Goal: Task Accomplishment & Management: Use online tool/utility

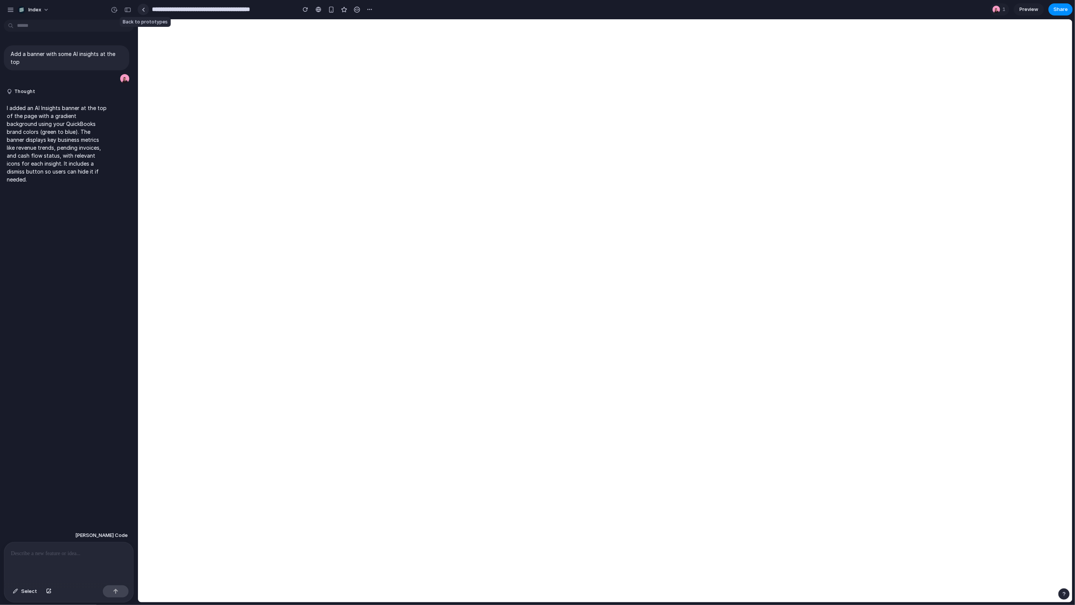
click at [145, 11] on link at bounding box center [143, 9] width 11 height 11
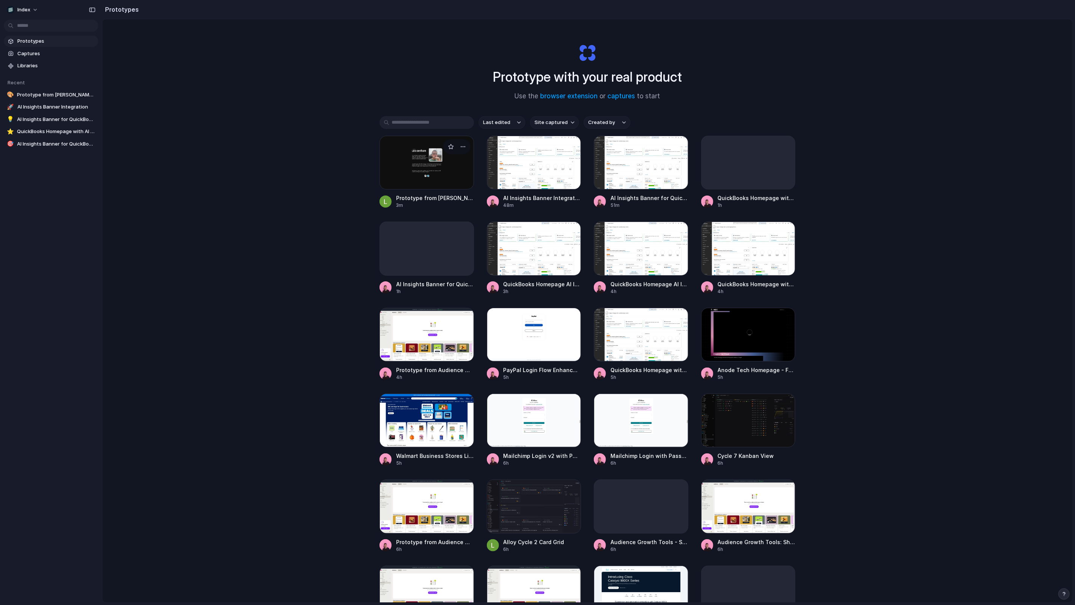
click at [410, 176] on div at bounding box center [426, 163] width 94 height 54
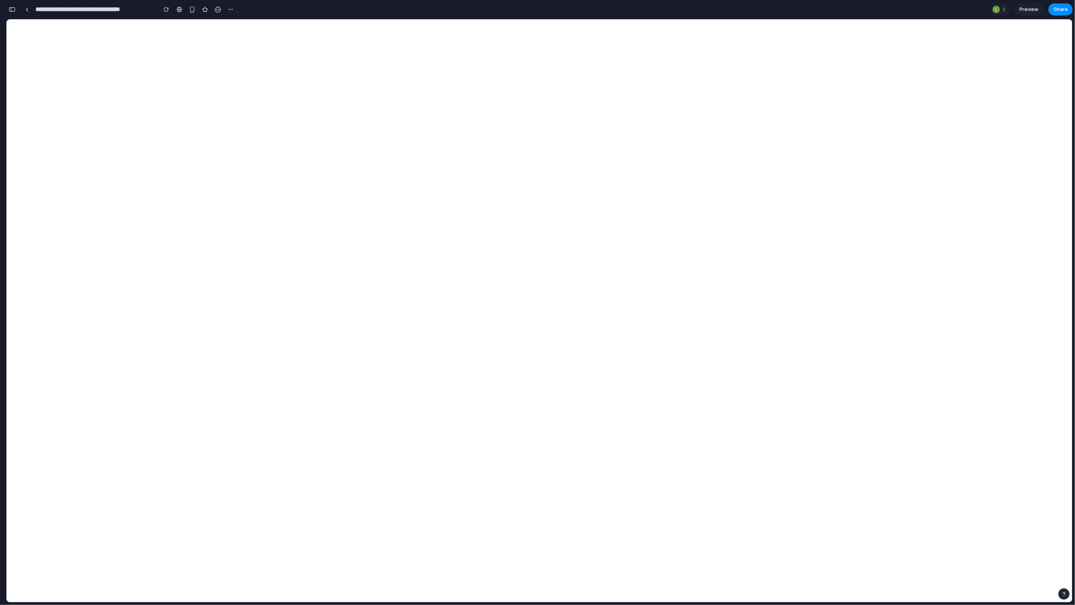
click at [17, 8] on button "button" at bounding box center [12, 9] width 12 height 12
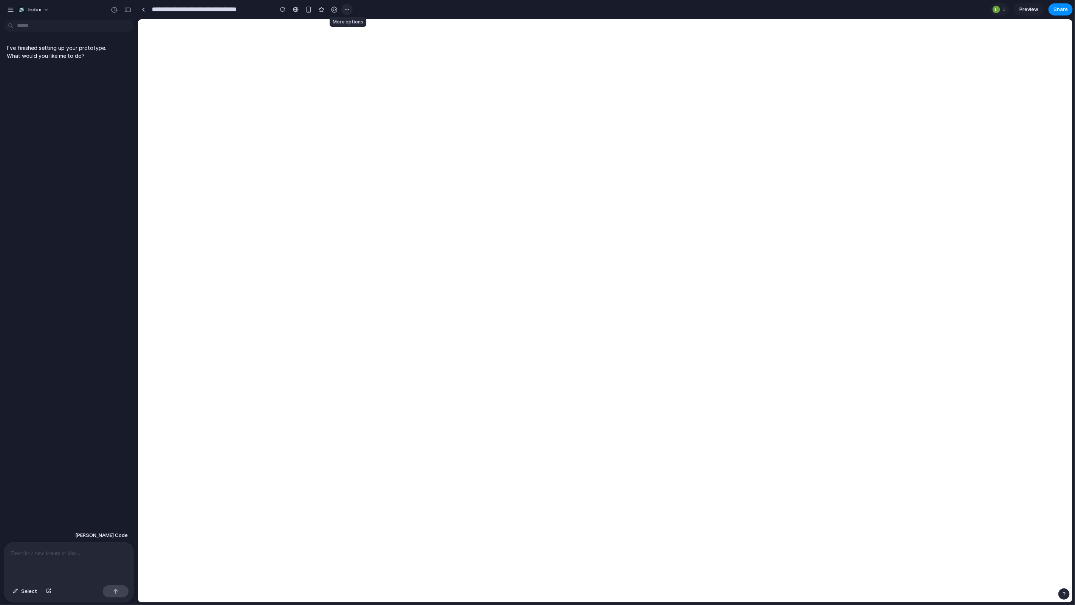
click at [349, 9] on button "button" at bounding box center [346, 9] width 11 height 11
click at [351, 25] on div at bounding box center [349, 26] width 6 height 6
click at [142, 9] on div at bounding box center [143, 10] width 3 height 4
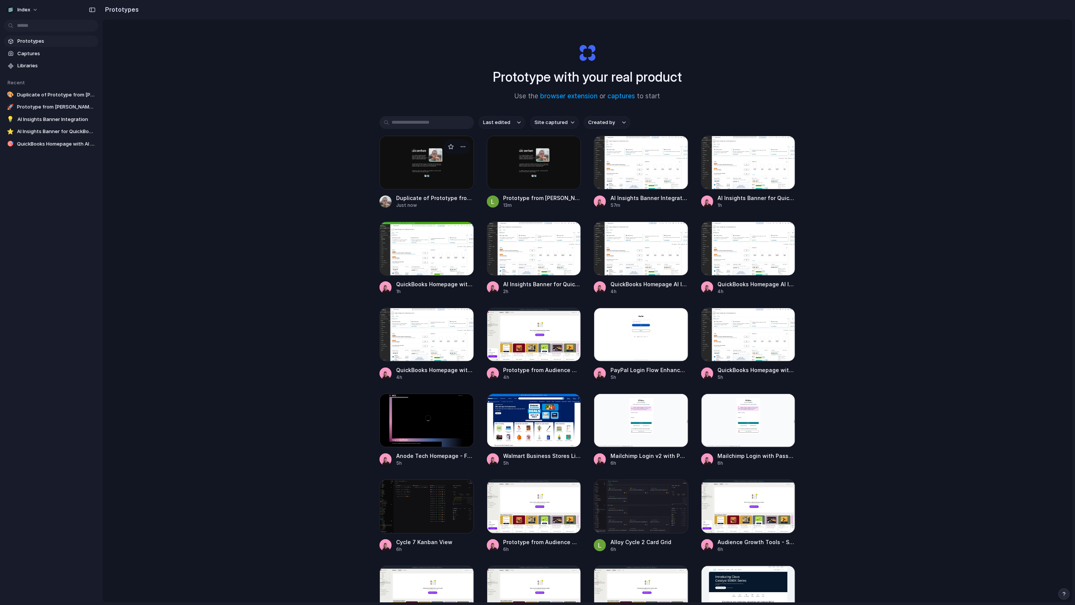
click at [421, 162] on div at bounding box center [426, 163] width 94 height 54
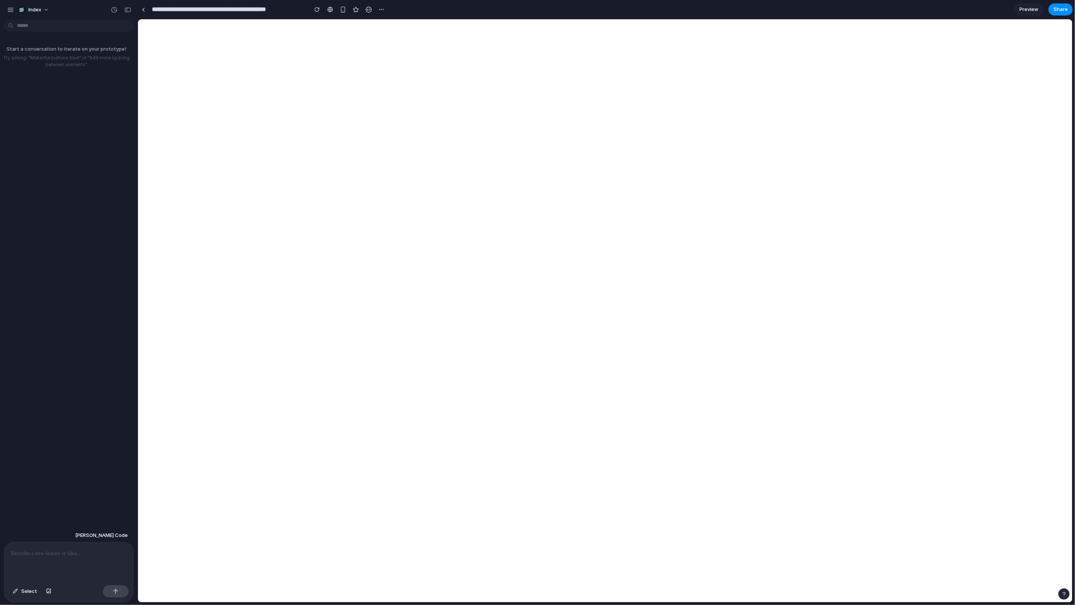
click at [53, 558] on div at bounding box center [68, 562] width 129 height 40
type input "**********"
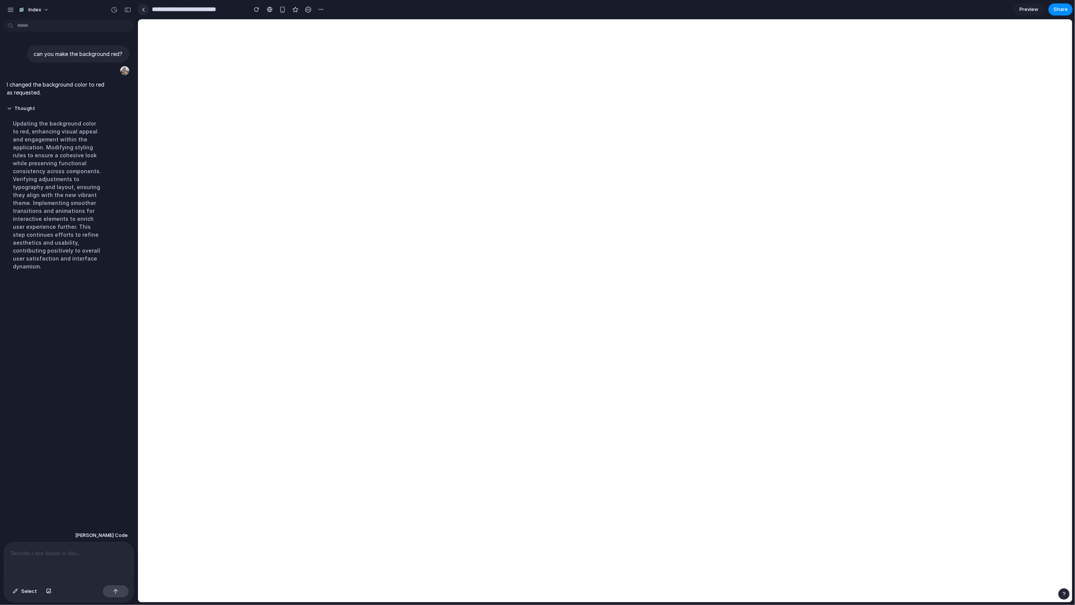
click at [146, 9] on link at bounding box center [143, 9] width 11 height 11
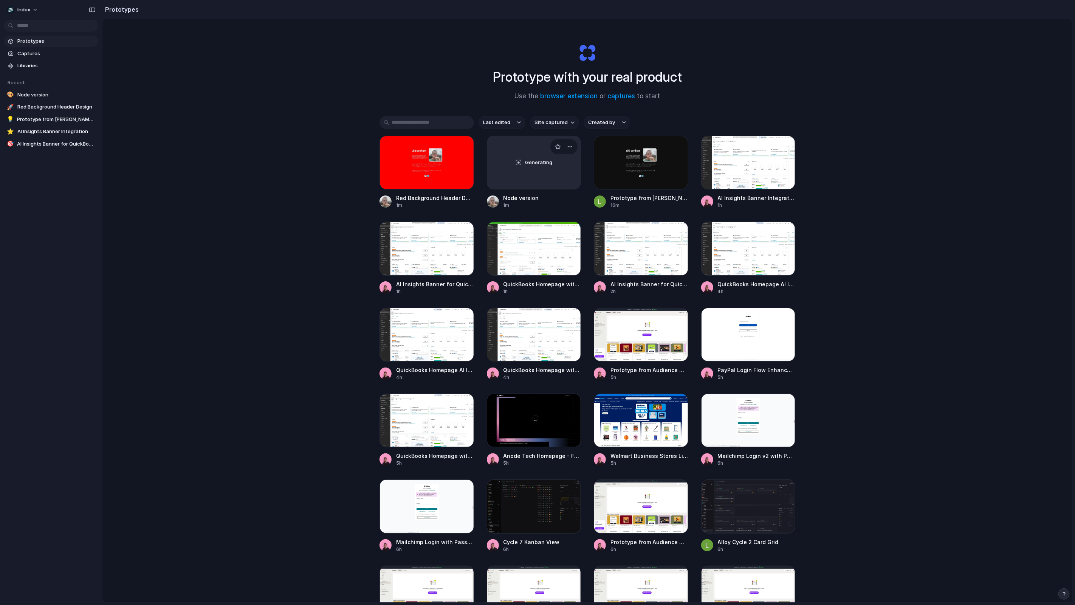
click at [502, 177] on div "Generating" at bounding box center [534, 162] width 94 height 53
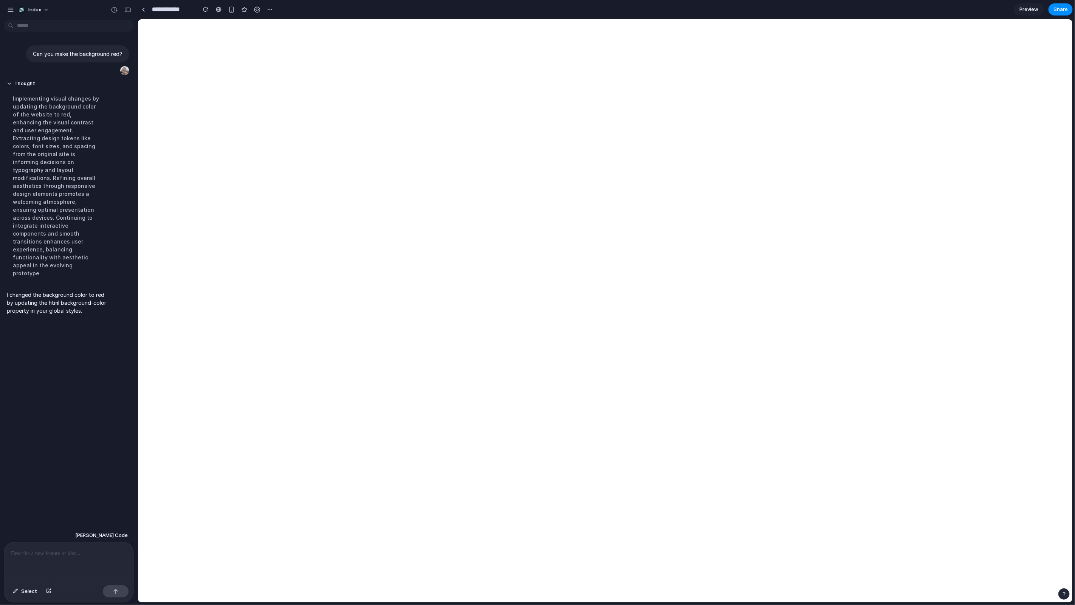
click at [43, 548] on div at bounding box center [68, 562] width 129 height 40
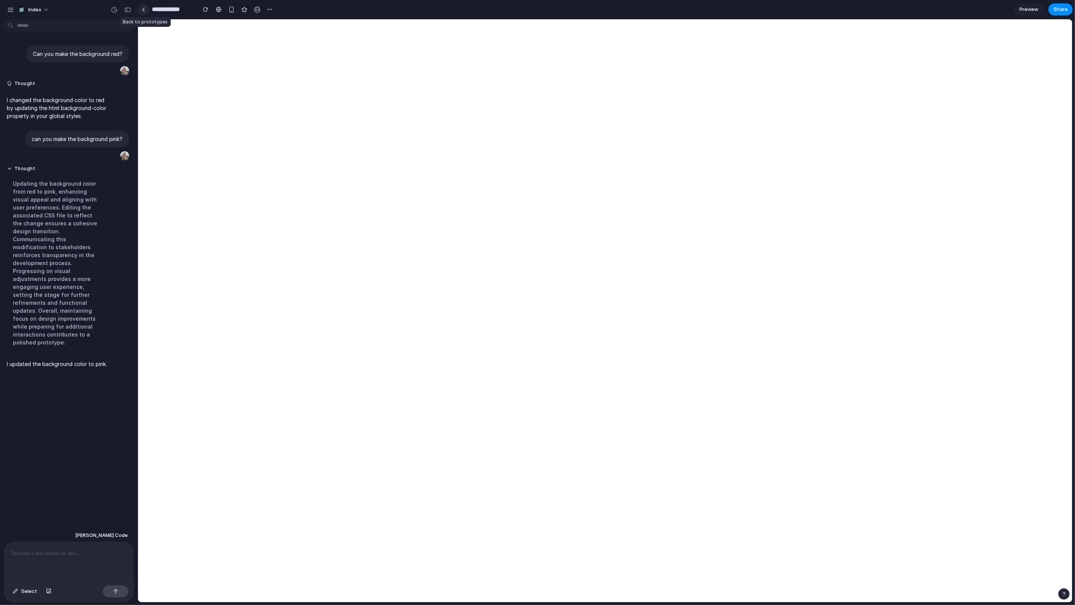
click at [145, 9] on link at bounding box center [143, 9] width 11 height 11
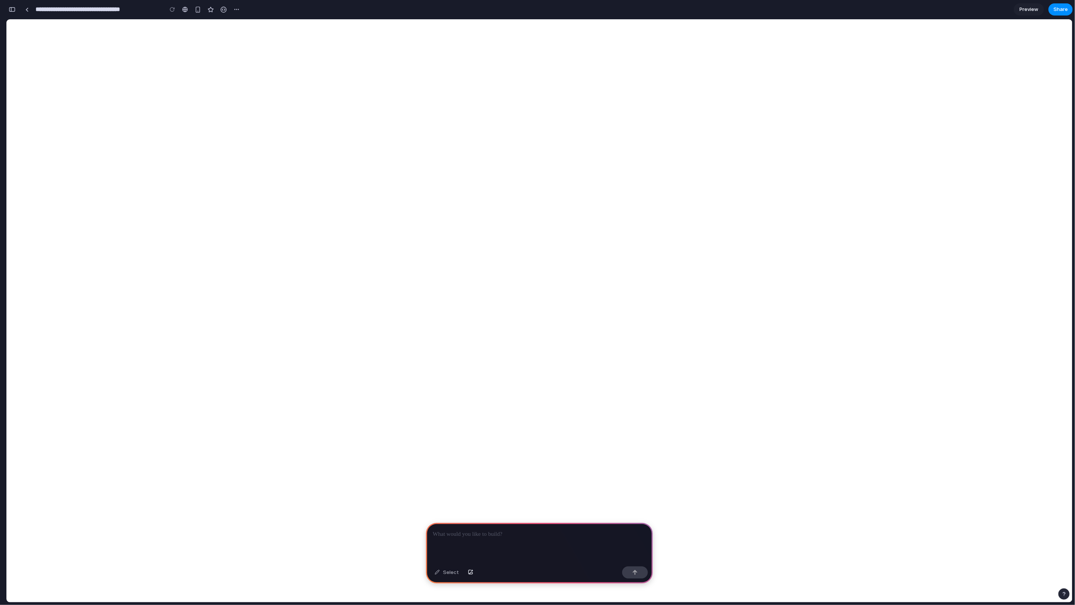
click at [470, 541] on div at bounding box center [539, 543] width 227 height 40
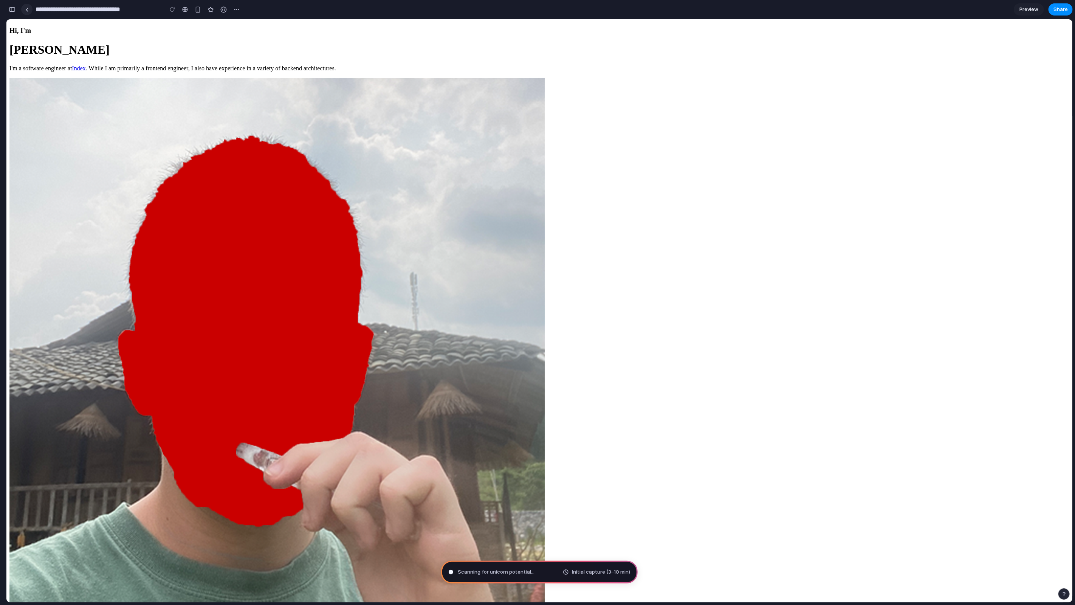
click at [32, 8] on div at bounding box center [26, 9] width 11 height 11
drag, startPoint x: 18, startPoint y: 6, endPoint x: 24, endPoint y: 8, distance: 6.5
click at [24, 8] on link at bounding box center [26, 9] width 11 height 11
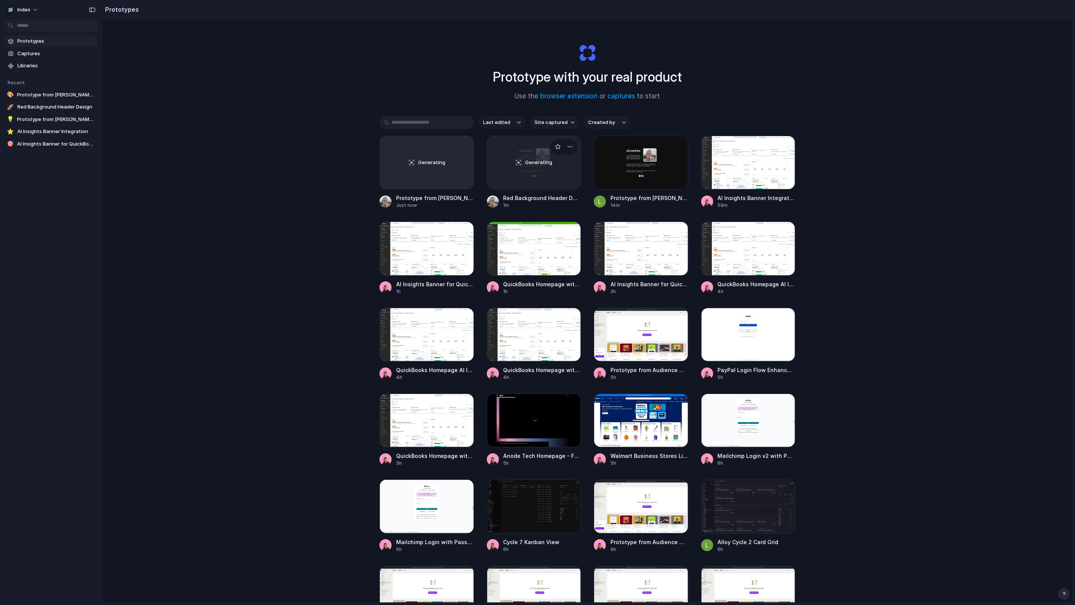
click at [503, 178] on div "Generating" at bounding box center [534, 162] width 94 height 53
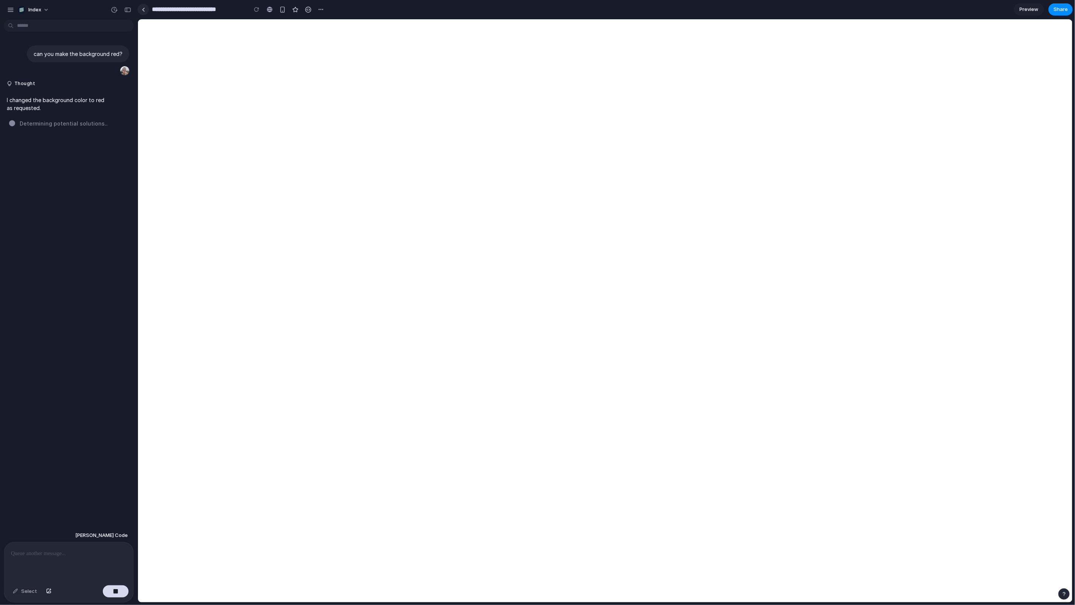
drag, startPoint x: 155, startPoint y: 19, endPoint x: 141, endPoint y: 9, distance: 17.1
click at [141, 9] on link at bounding box center [143, 9] width 11 height 11
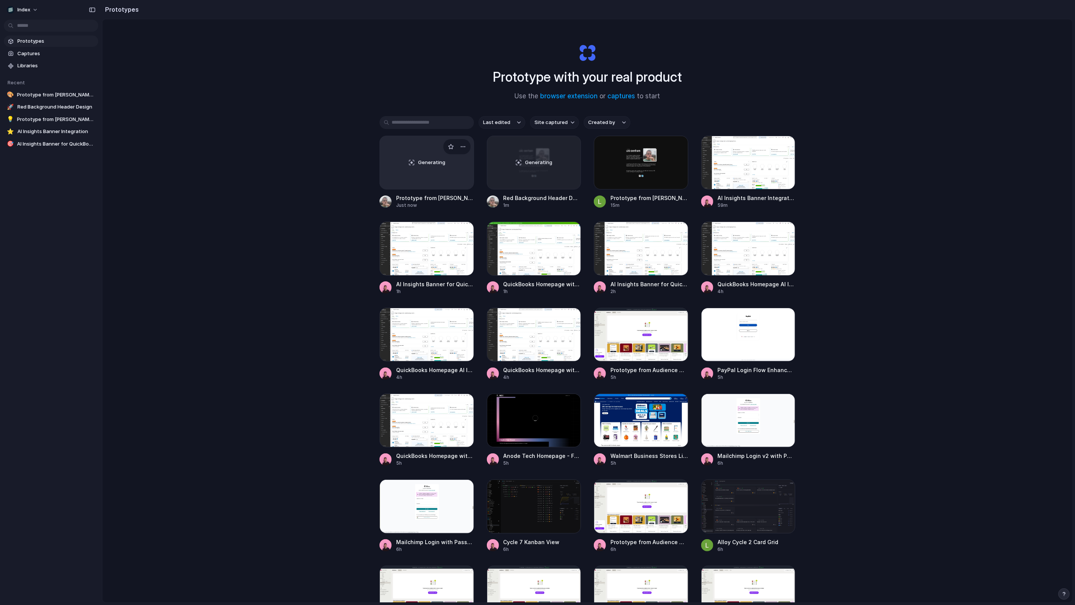
click at [419, 172] on div "Generating" at bounding box center [427, 162] width 94 height 53
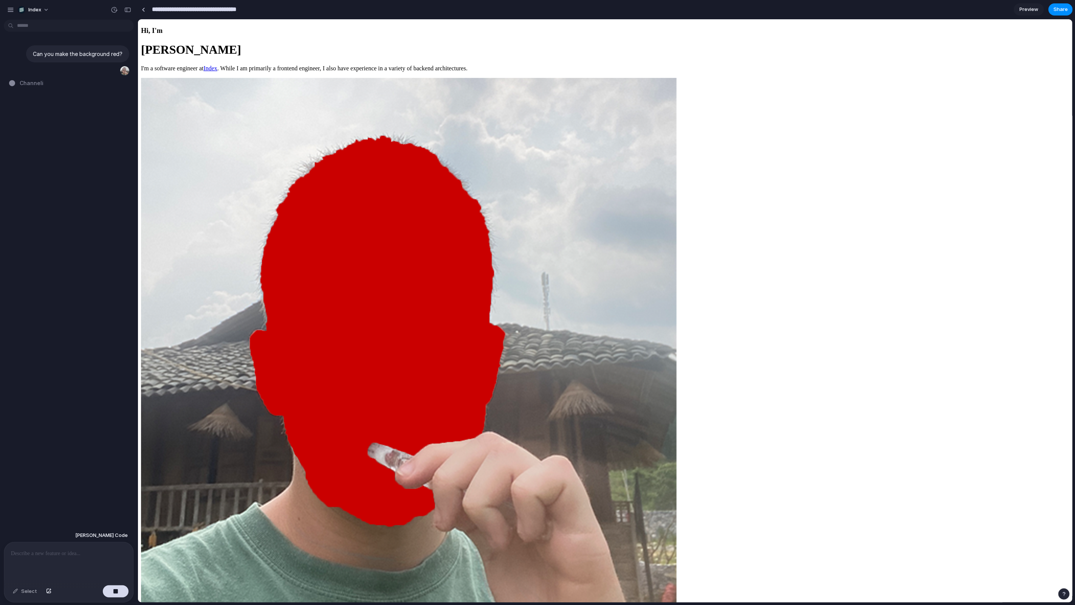
click at [231, 9] on input "**********" at bounding box center [210, 10] width 120 height 14
type input "**********"
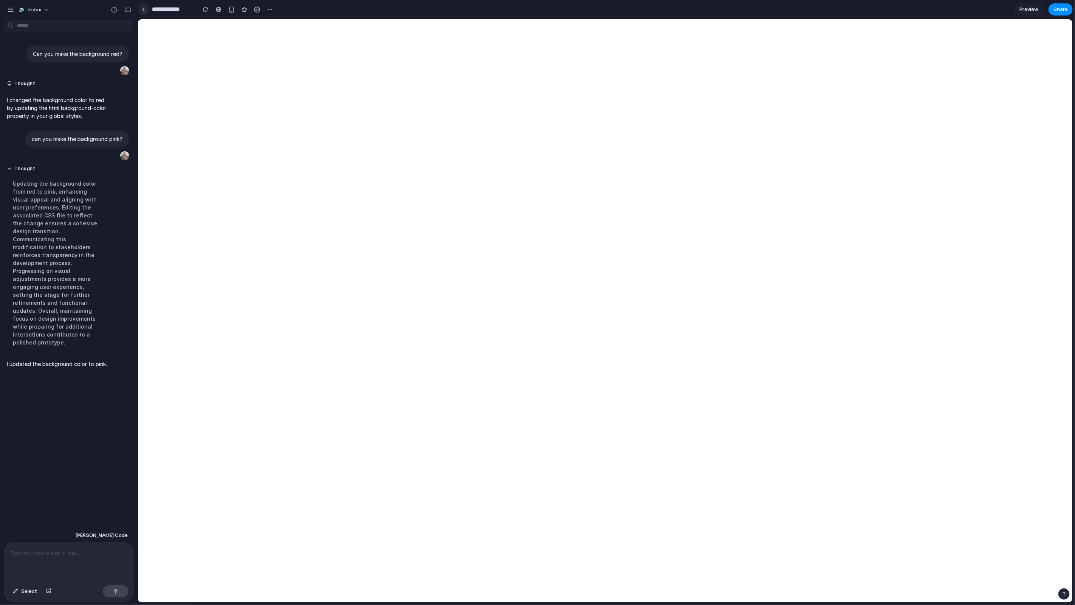
click at [144, 10] on div at bounding box center [143, 10] width 3 height 4
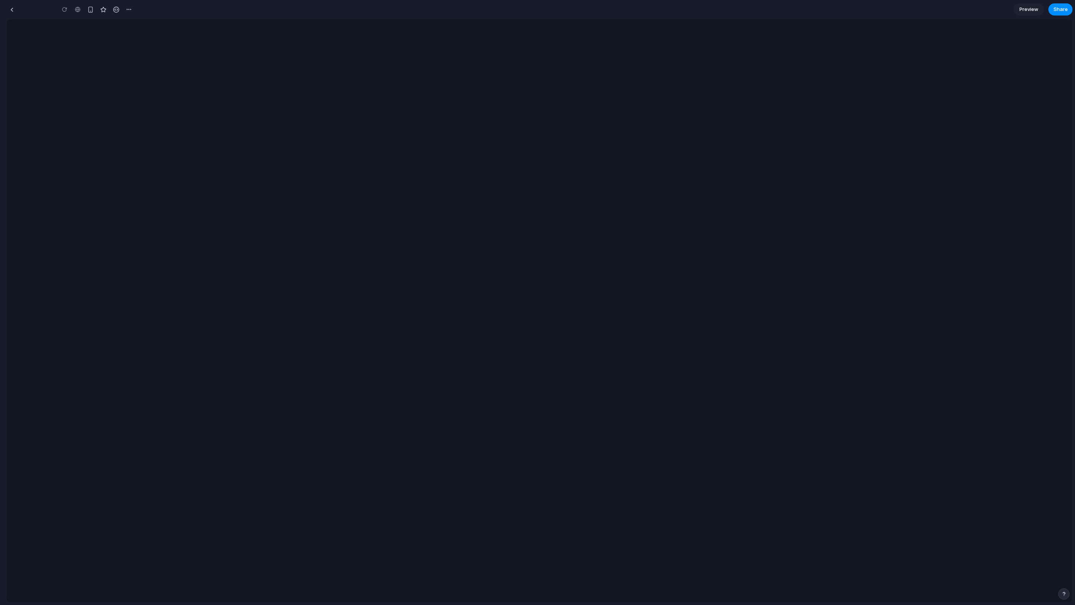
type input "**********"
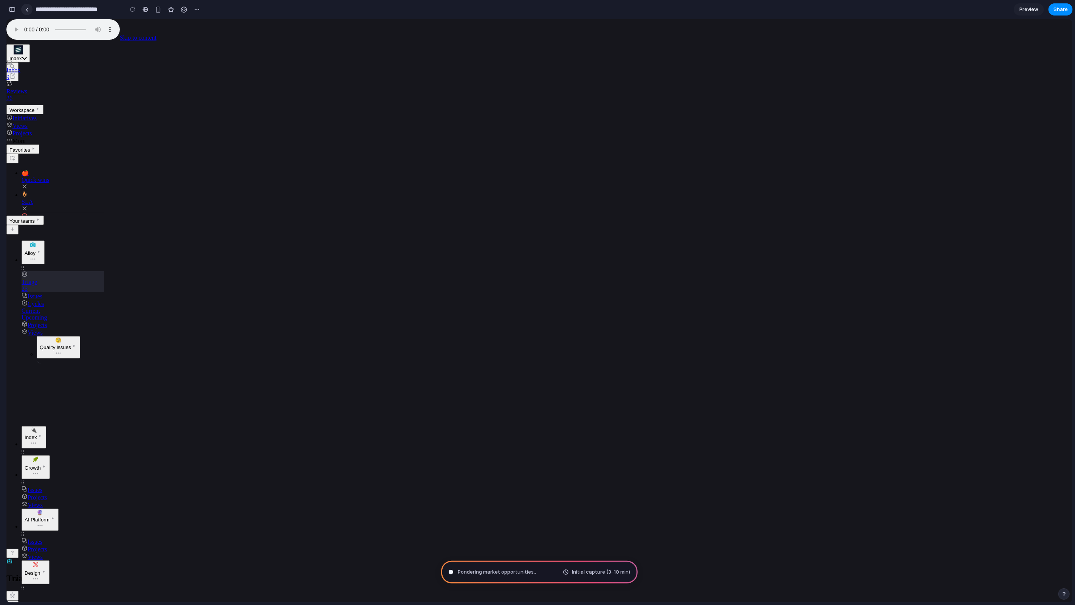
click at [28, 8] on link at bounding box center [26, 9] width 11 height 11
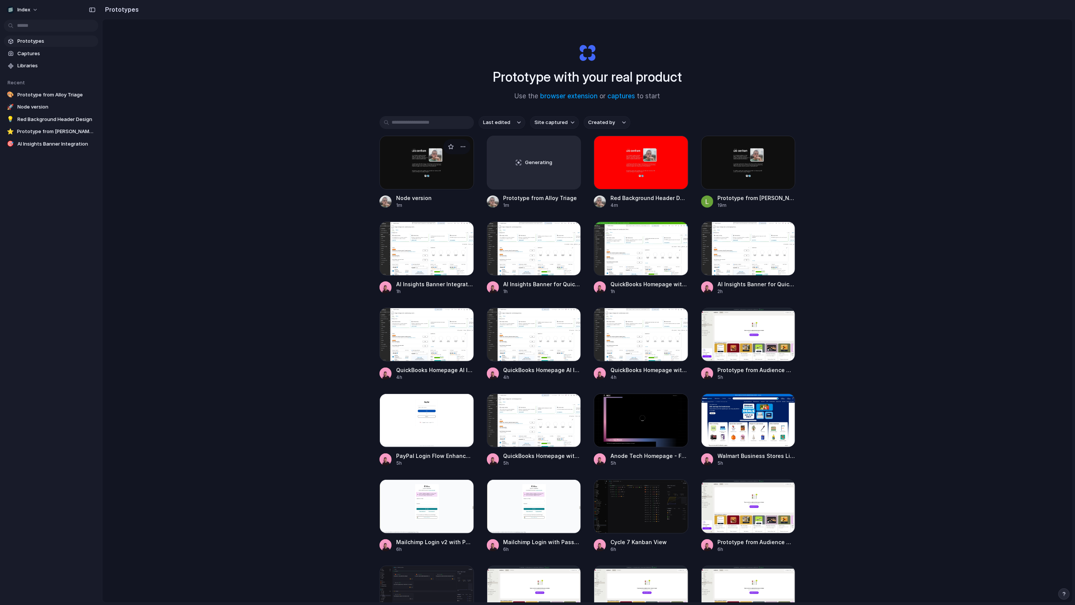
click at [428, 177] on div at bounding box center [426, 163] width 94 height 54
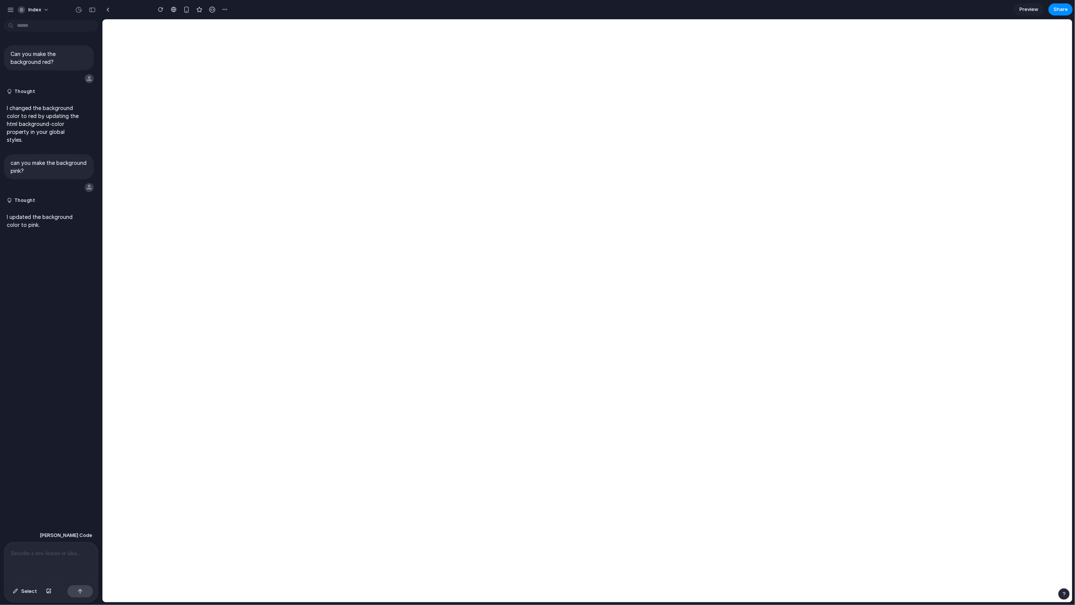
type input "**********"
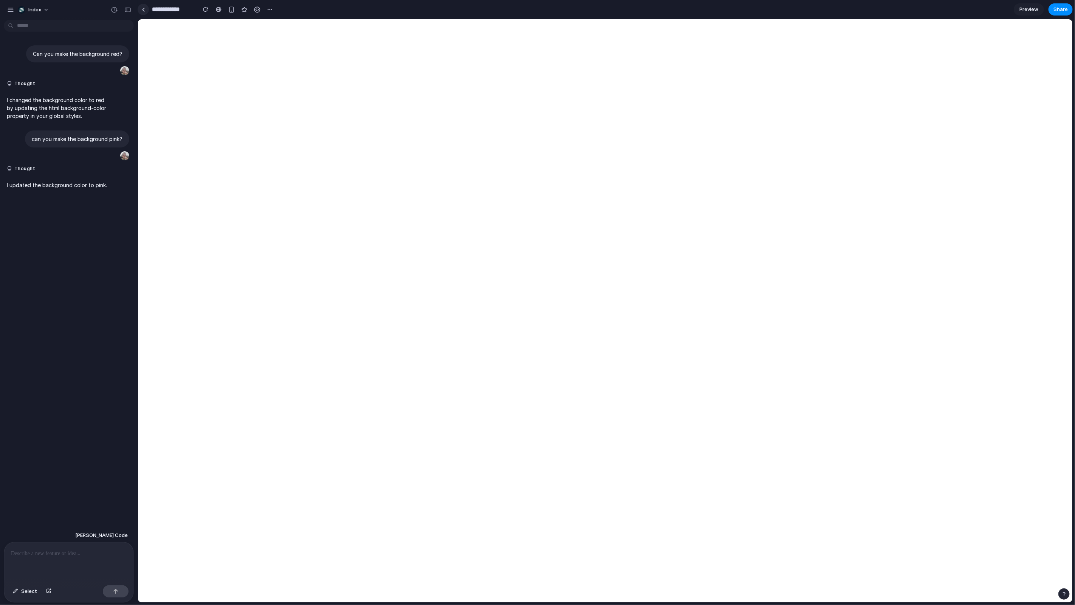
click at [143, 12] on link at bounding box center [143, 9] width 11 height 11
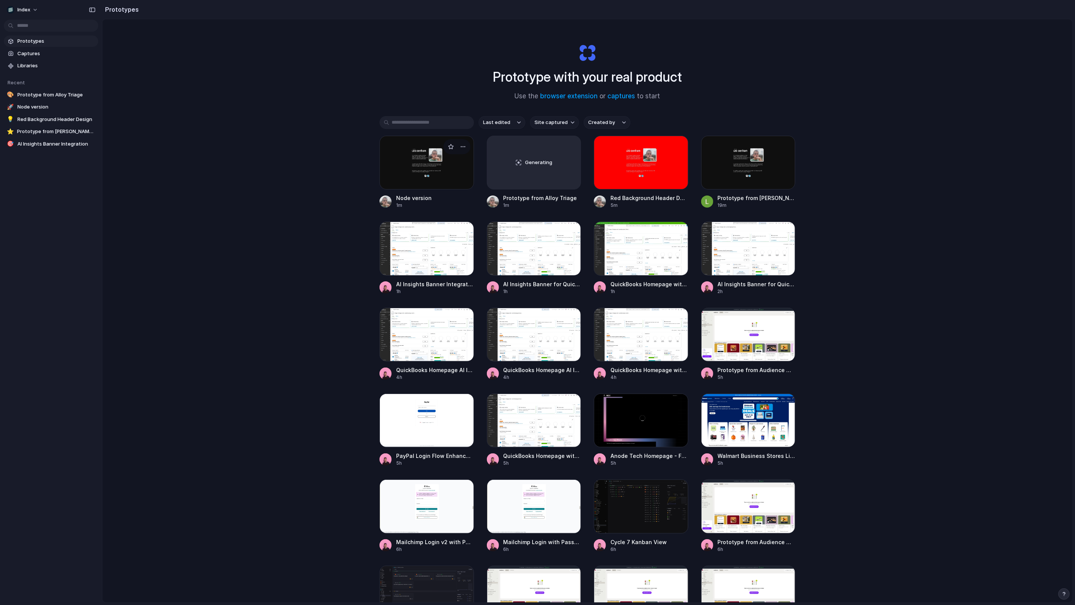
click at [409, 161] on div at bounding box center [426, 163] width 94 height 54
click at [534, 167] on div "Generating" at bounding box center [534, 162] width 94 height 53
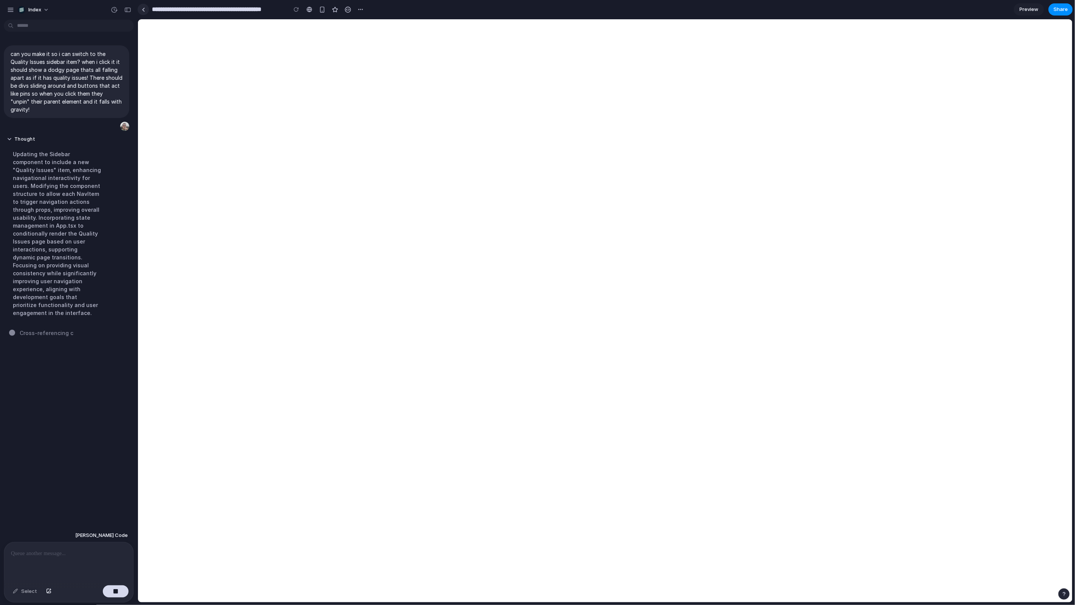
drag, startPoint x: 153, startPoint y: 18, endPoint x: 146, endPoint y: 8, distance: 13.0
click at [146, 8] on link at bounding box center [143, 9] width 11 height 11
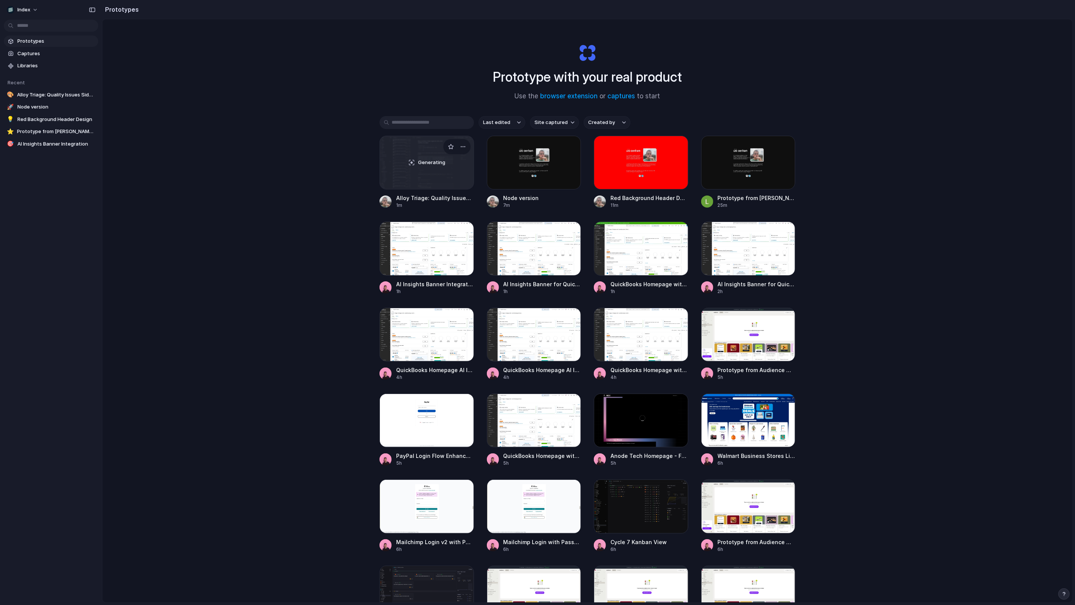
click at [414, 188] on div "Generating" at bounding box center [427, 162] width 94 height 53
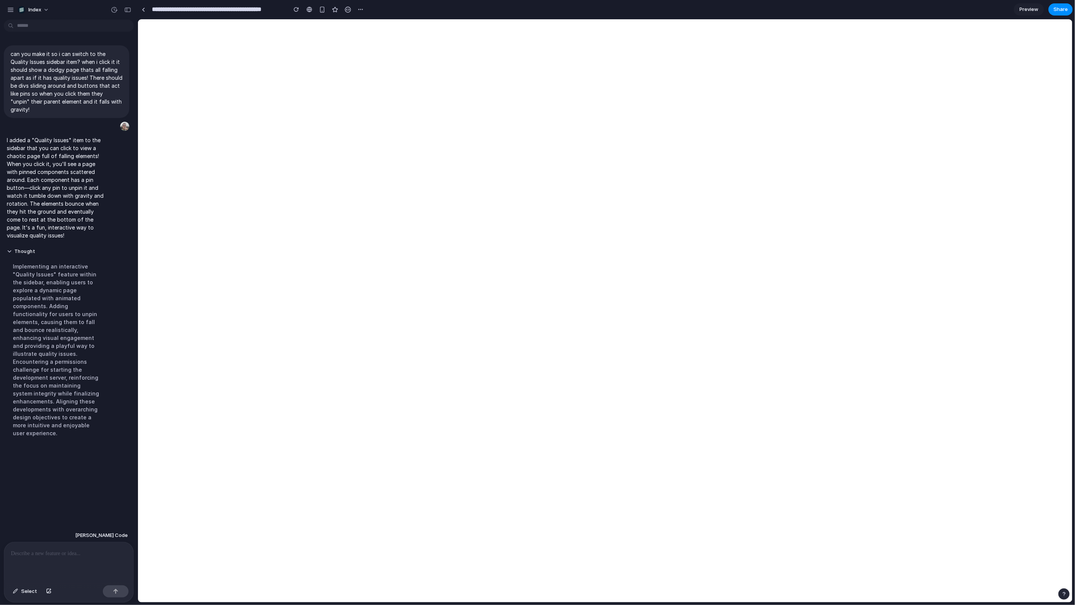
click at [63, 552] on p at bounding box center [69, 553] width 116 height 9
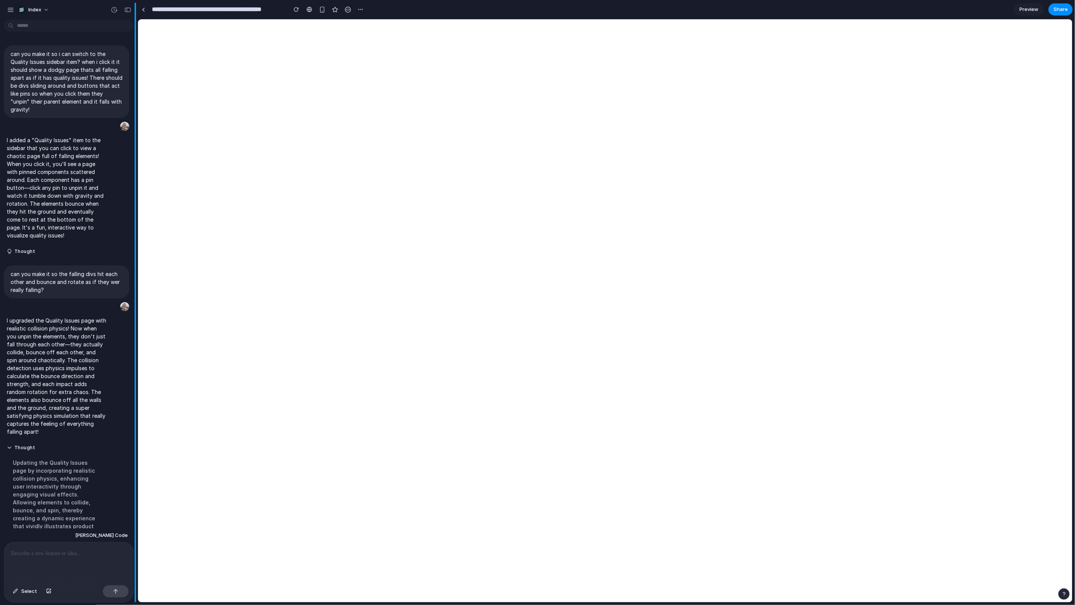
scroll to position [85, 0]
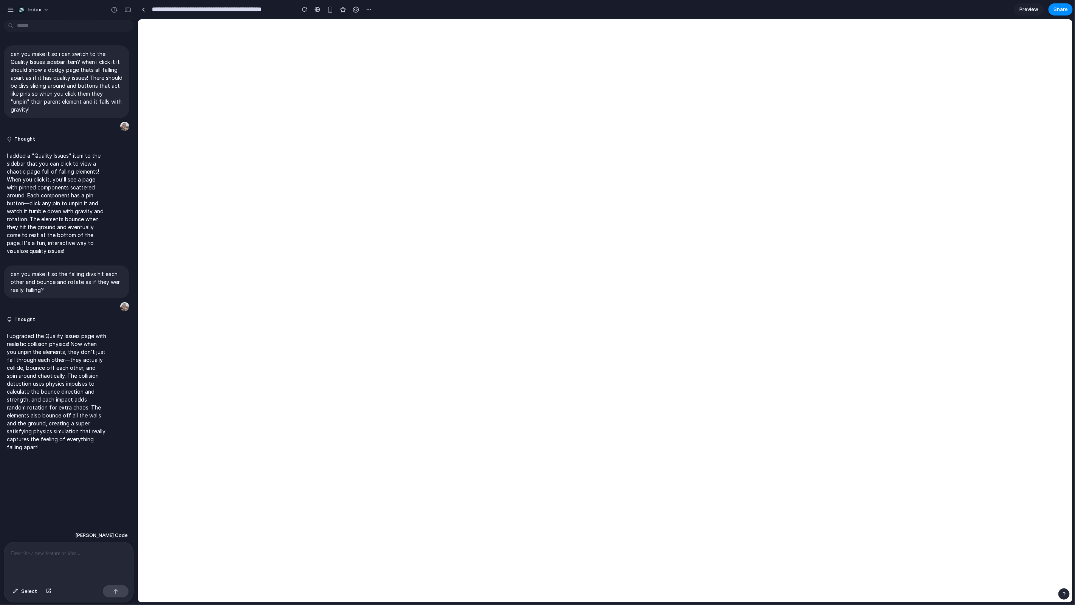
click at [62, 552] on p at bounding box center [69, 553] width 116 height 9
